Goal: Navigation & Orientation: Find specific page/section

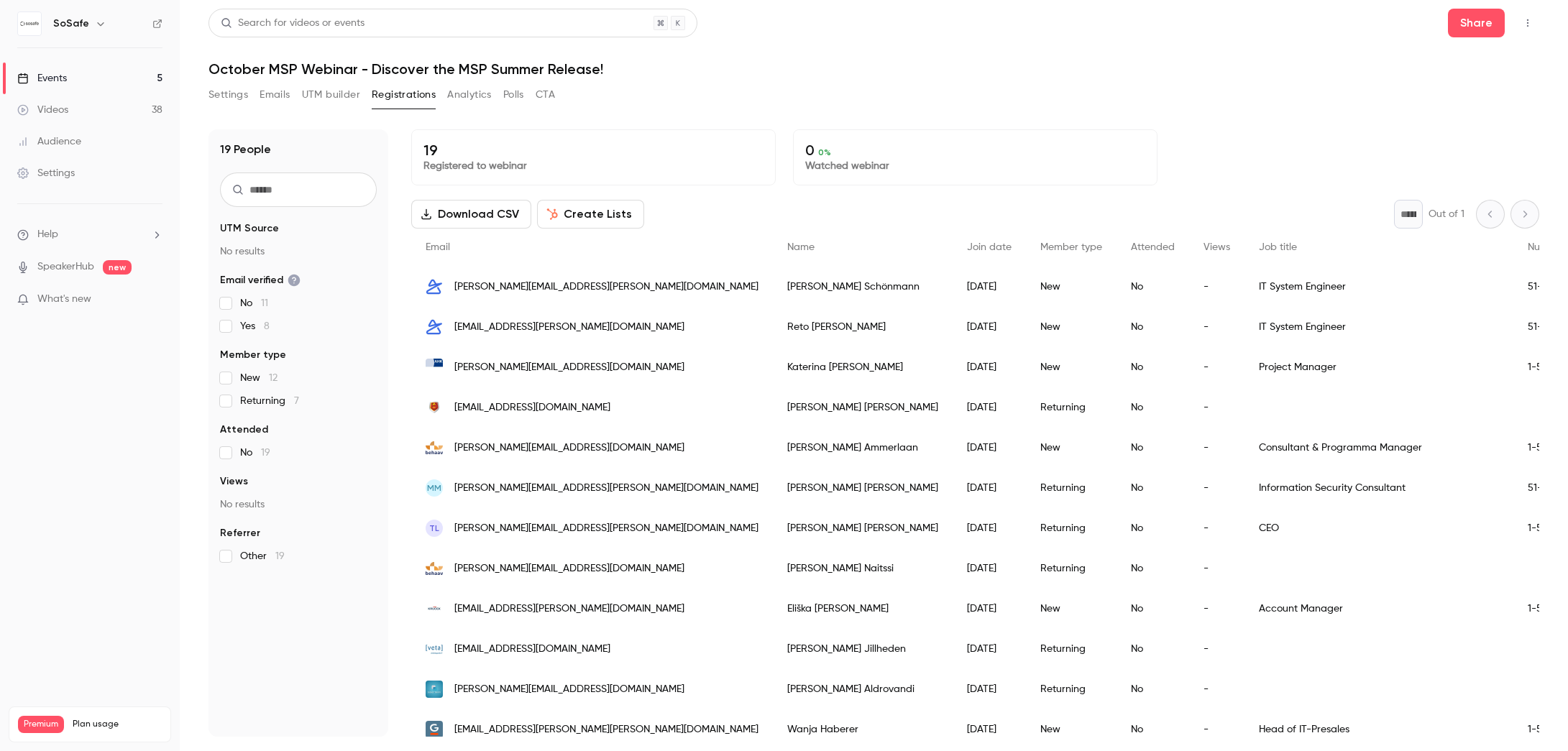
click at [84, 76] on link "Events 5" at bounding box center [90, 78] width 180 height 31
